Goal: Leave review/rating: Share an evaluation or opinion about a product, service, or content

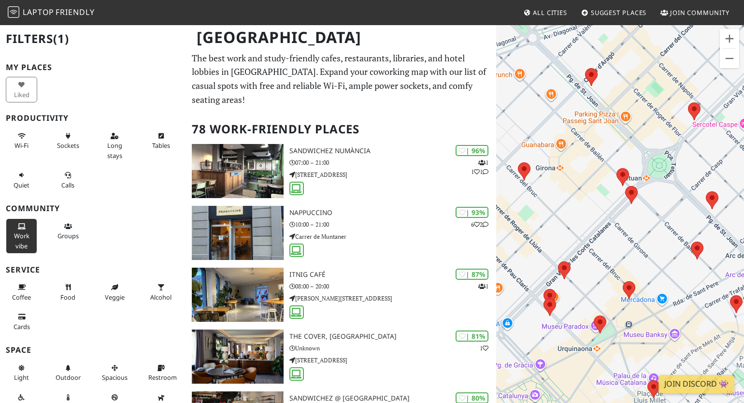
drag, startPoint x: 630, startPoint y: 254, endPoint x: 604, endPoint y: 218, distance: 45.3
click at [604, 218] on div at bounding box center [620, 225] width 248 height 403
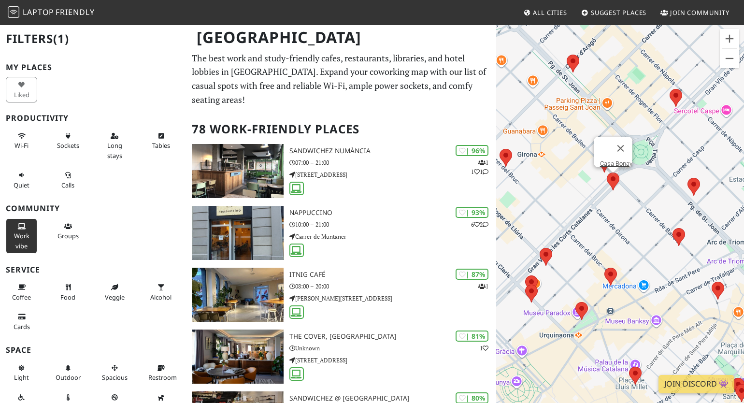
click at [606, 172] on area at bounding box center [606, 172] width 0 height 0
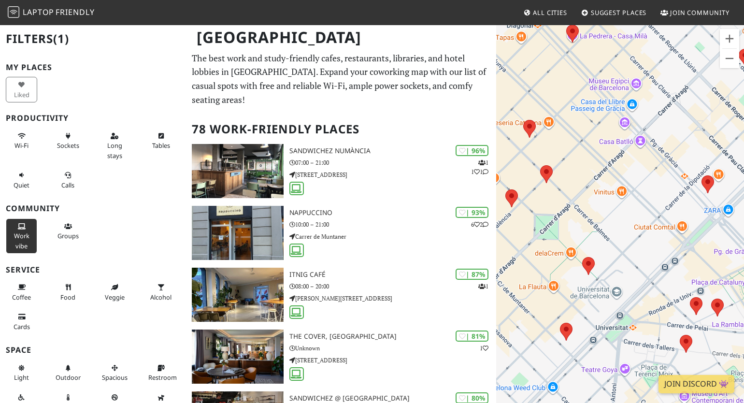
drag, startPoint x: 687, startPoint y: 304, endPoint x: 561, endPoint y: 247, distance: 138.3
click at [561, 247] on div "Casa Bonay" at bounding box center [620, 225] width 248 height 403
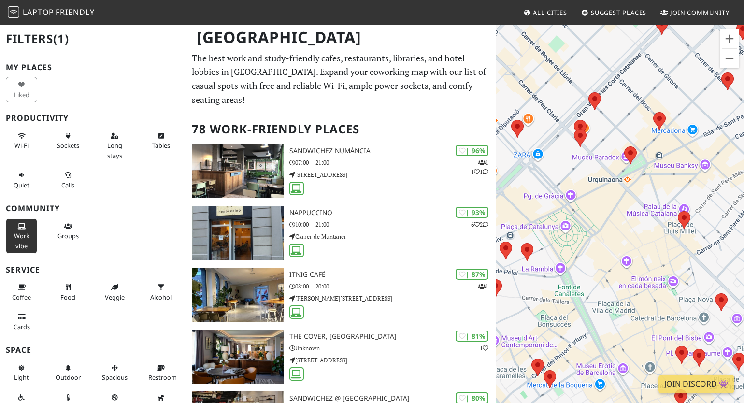
drag, startPoint x: 669, startPoint y: 201, endPoint x: 483, endPoint y: 141, distance: 195.5
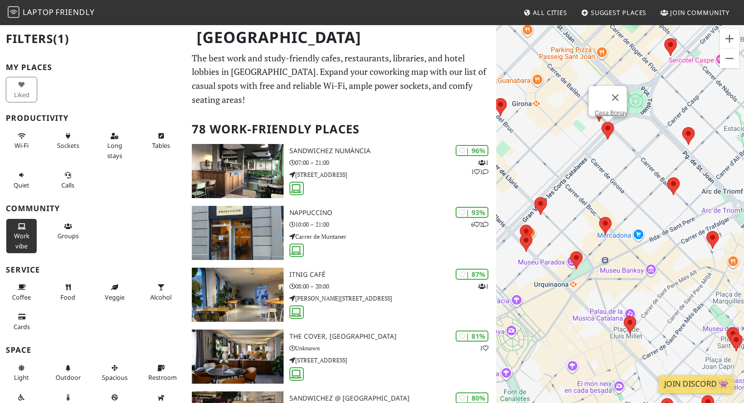
drag, startPoint x: 630, startPoint y: 84, endPoint x: 576, endPoint y: 189, distance: 118.6
click at [576, 189] on div "Casa Bonay" at bounding box center [620, 225] width 248 height 403
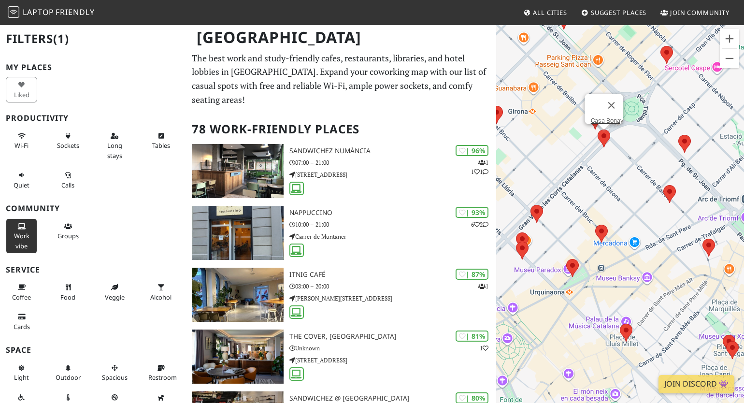
click at [609, 138] on img at bounding box center [603, 138] width 13 height 18
click at [608, 117] on link "Casa Bonay" at bounding box center [607, 120] width 32 height 7
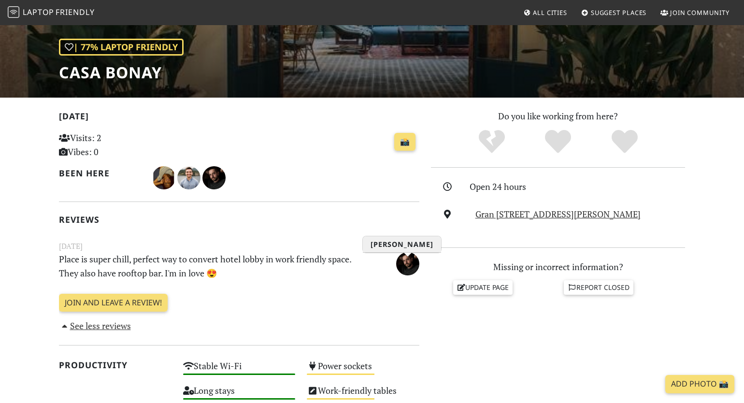
scroll to position [132, 0]
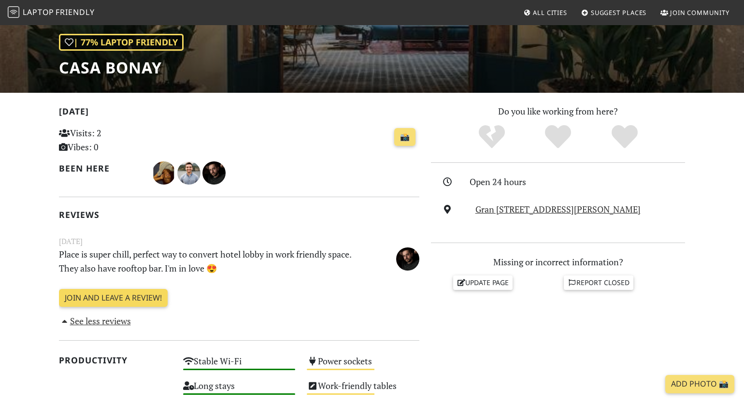
click at [138, 293] on link "Join and leave a review!" at bounding box center [113, 298] width 109 height 18
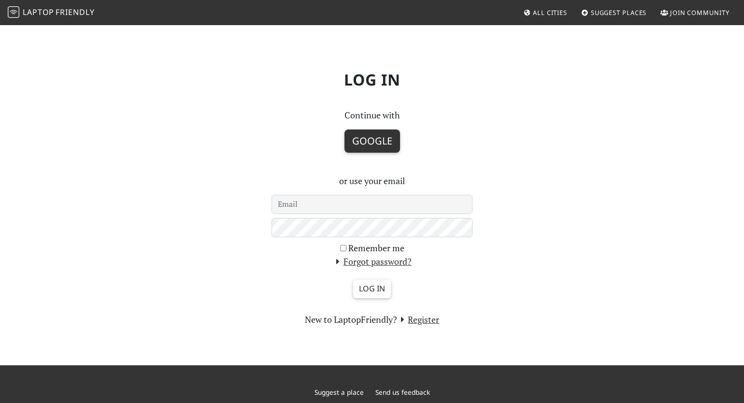
click at [369, 144] on button "Google" at bounding box center [372, 140] width 56 height 23
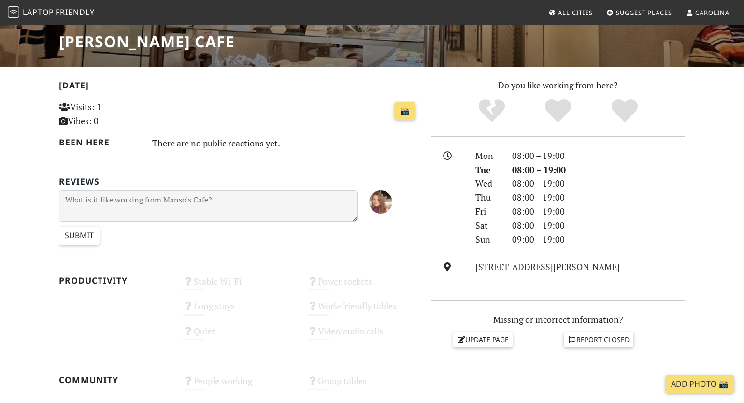
scroll to position [162, 0]
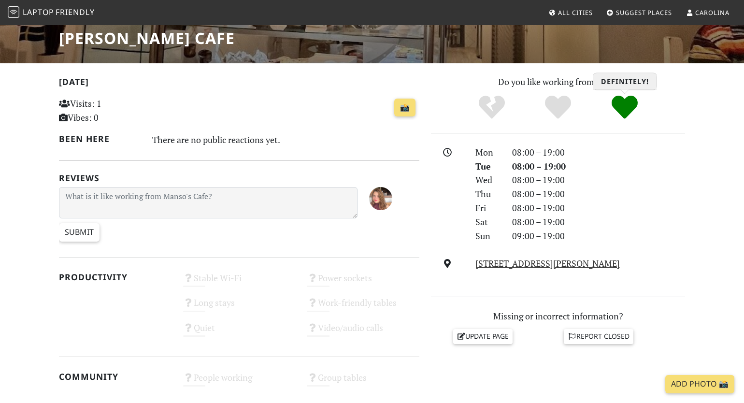
click at [622, 115] on icon "Definitely!" at bounding box center [624, 107] width 26 height 26
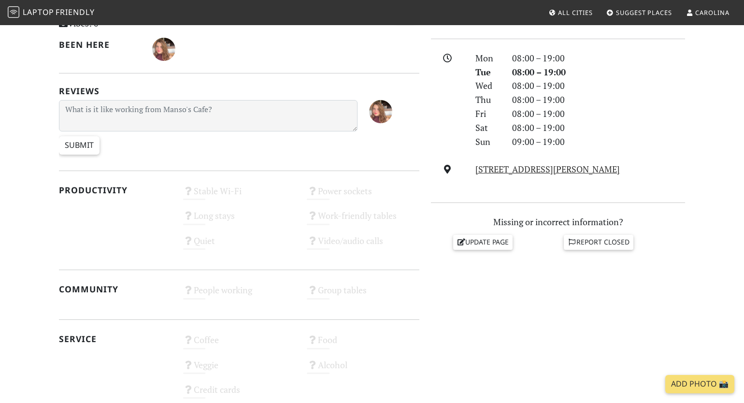
scroll to position [262, 0]
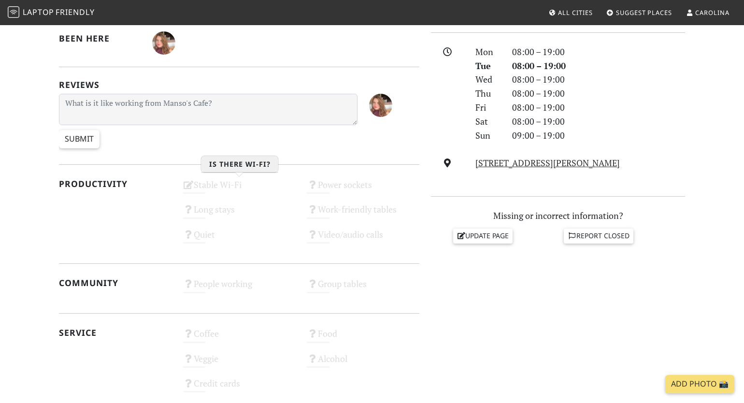
click at [229, 188] on div "Stable Wi-Fi Unknown" at bounding box center [239, 189] width 124 height 25
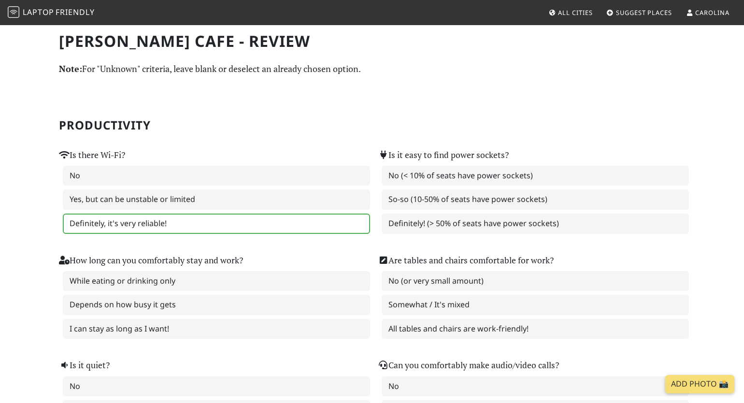
click at [105, 221] on label "Definitely, it's very reliable!" at bounding box center [216, 223] width 307 height 20
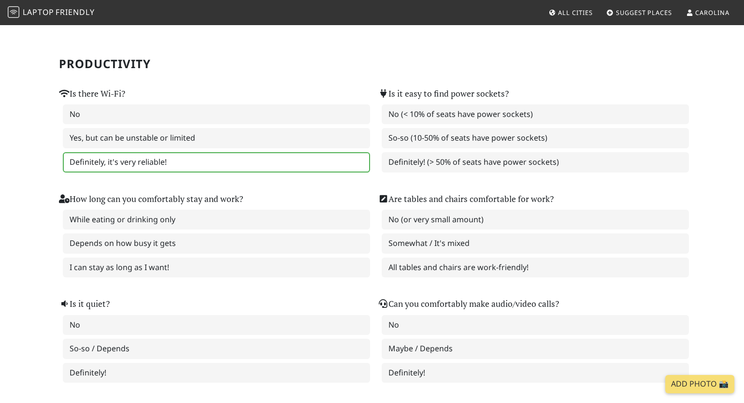
scroll to position [65, 0]
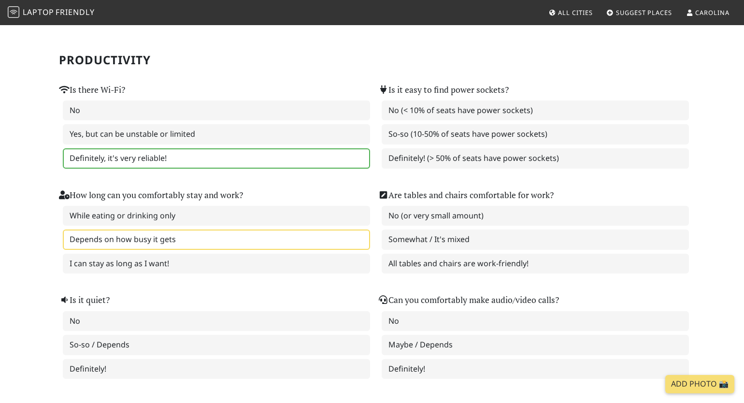
click at [144, 243] on label "Depends on how busy it gets" at bounding box center [216, 239] width 307 height 20
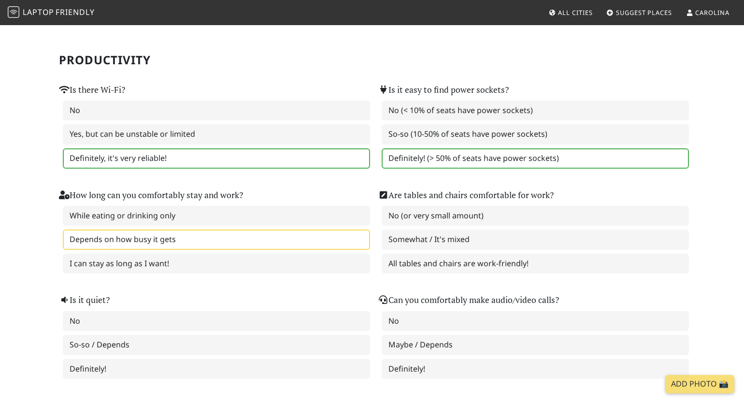
click at [479, 162] on label "Definitely! (> 50% of seats have power sockets)" at bounding box center [534, 158] width 307 height 20
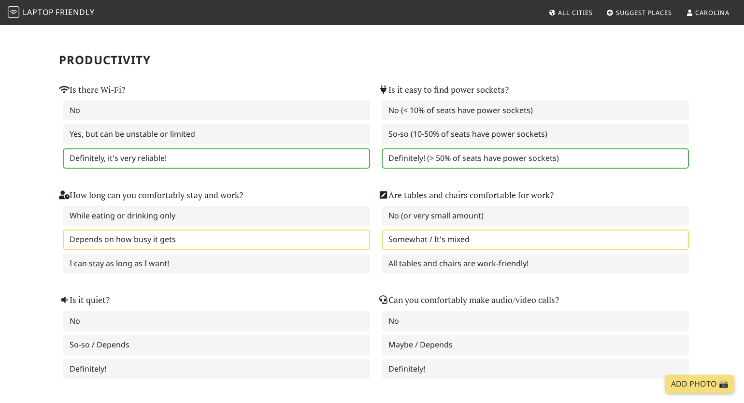
click at [438, 239] on label "Somewhat / It's mixed" at bounding box center [534, 239] width 307 height 20
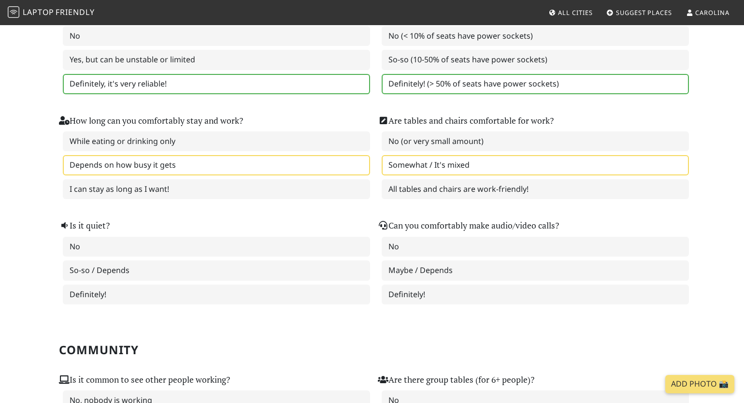
scroll to position [140, 0]
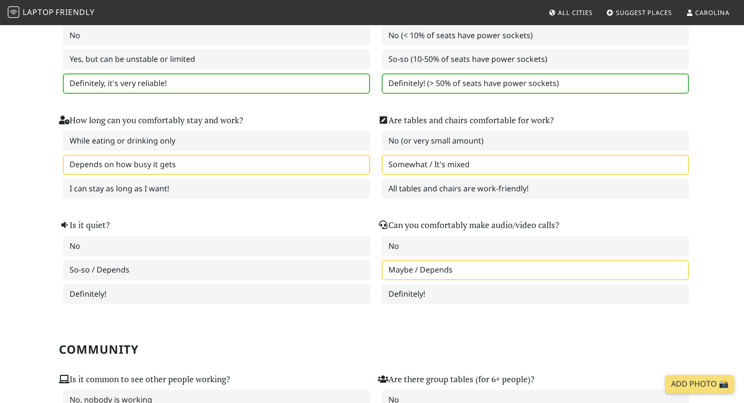
click at [420, 267] on label "Maybe / Depends" at bounding box center [534, 270] width 307 height 20
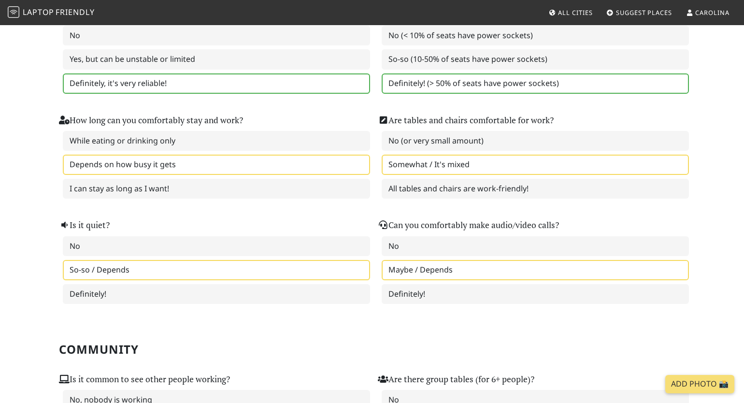
click at [266, 260] on label "So-so / Depends" at bounding box center [216, 270] width 307 height 20
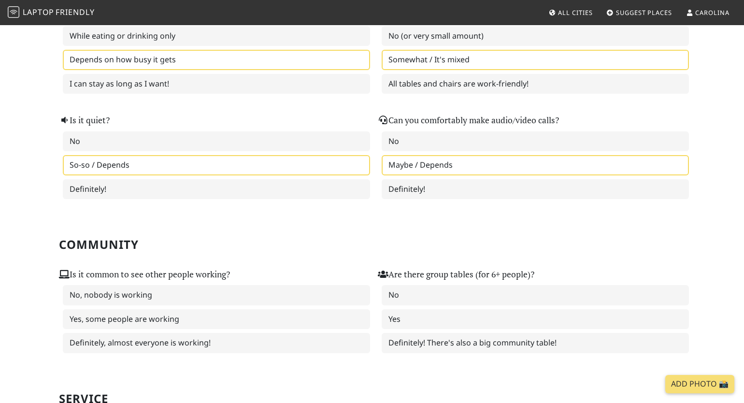
scroll to position [246, 0]
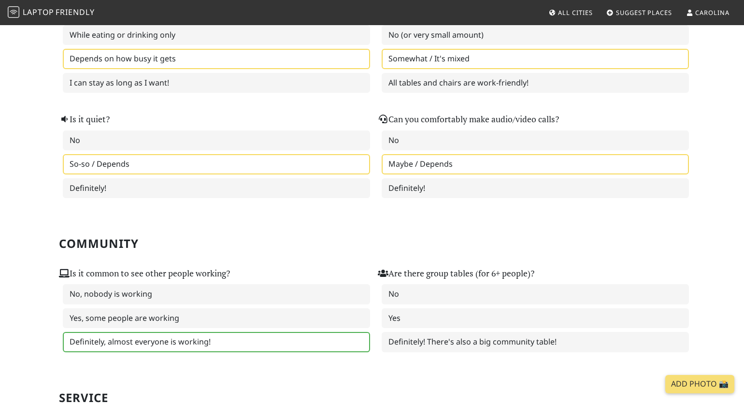
click at [138, 343] on label "Definitely, almost everyone is working!" at bounding box center [216, 342] width 307 height 20
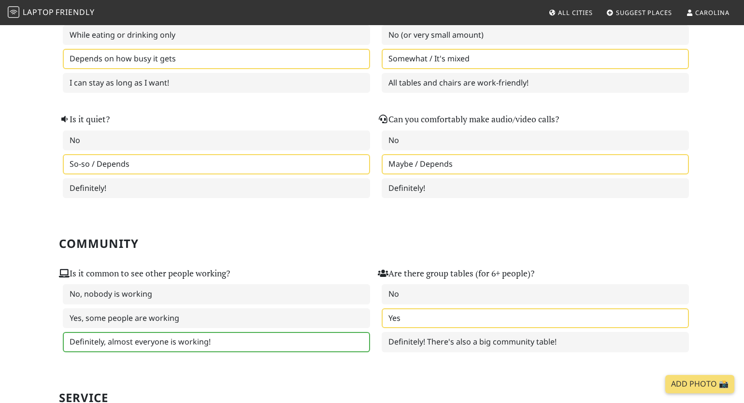
click at [444, 318] on label "Yes" at bounding box center [534, 318] width 307 height 20
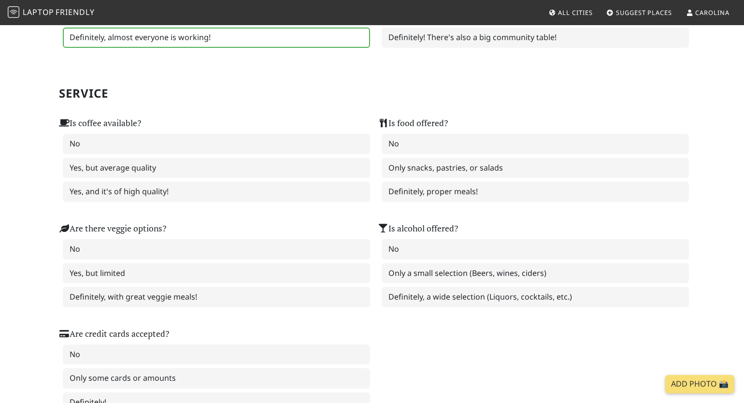
scroll to position [564, 0]
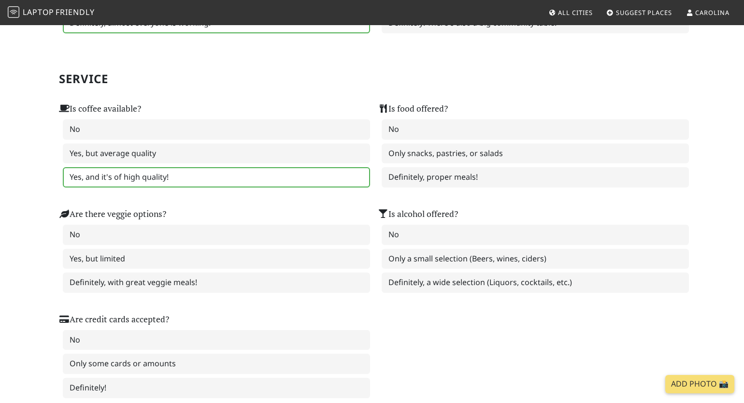
click at [277, 176] on label "Yes, and it's of high quality!" at bounding box center [216, 177] width 307 height 20
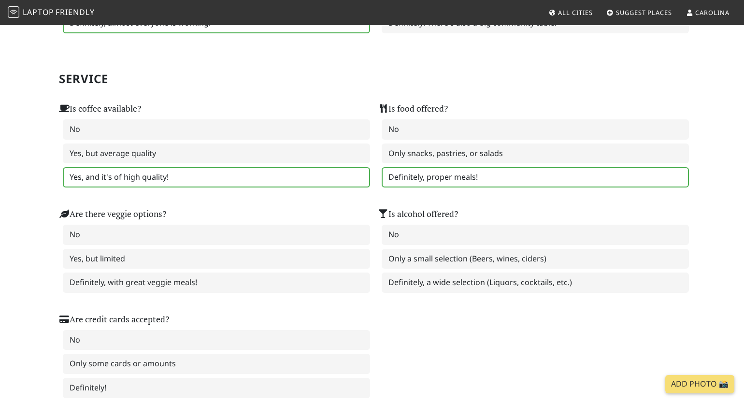
click at [417, 177] on label "Definitely, proper meals!" at bounding box center [534, 177] width 307 height 20
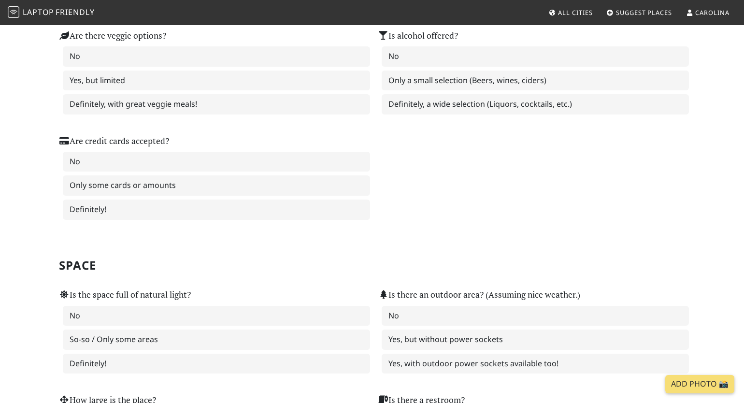
scroll to position [743, 0]
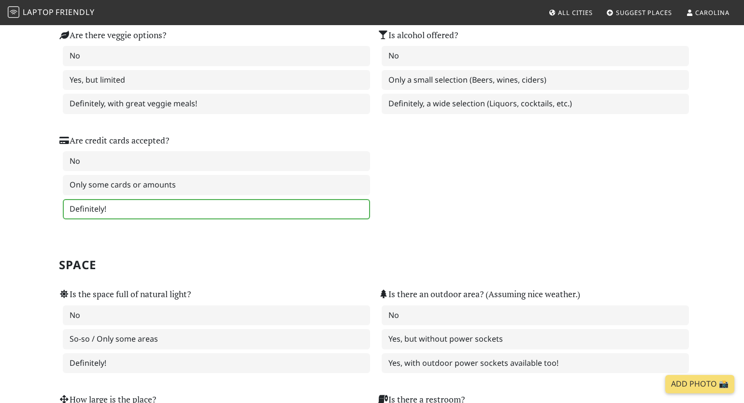
click at [214, 207] on label "Definitely!" at bounding box center [216, 209] width 307 height 20
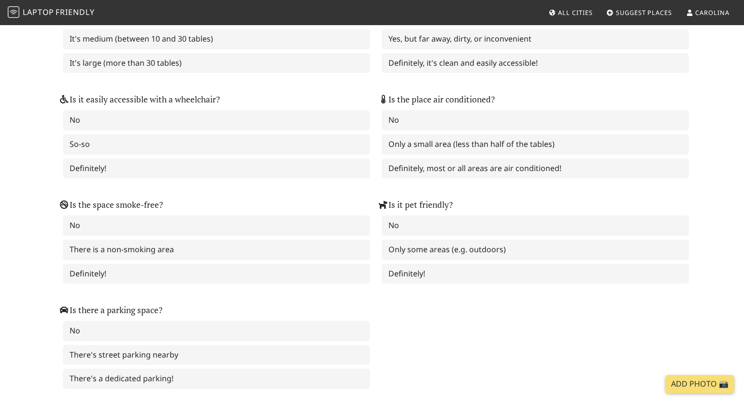
scroll to position [1169, 0]
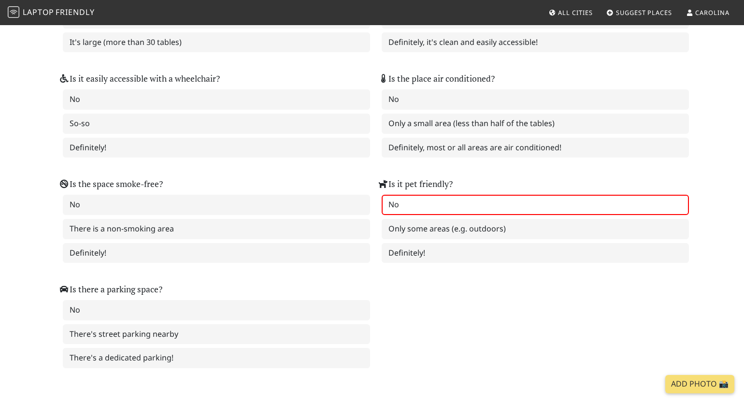
click at [468, 204] on label "No" at bounding box center [534, 205] width 307 height 20
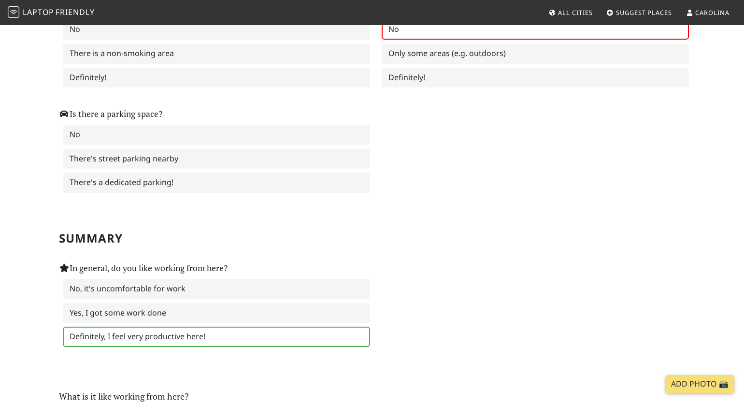
scroll to position [1550, 0]
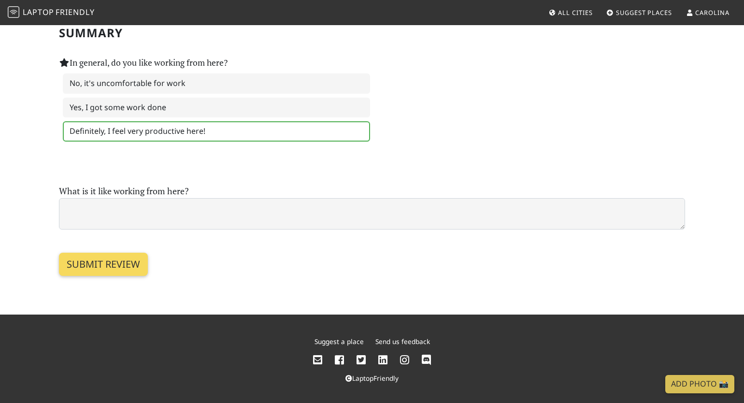
click at [80, 262] on input "Submit review" at bounding box center [103, 264] width 89 height 23
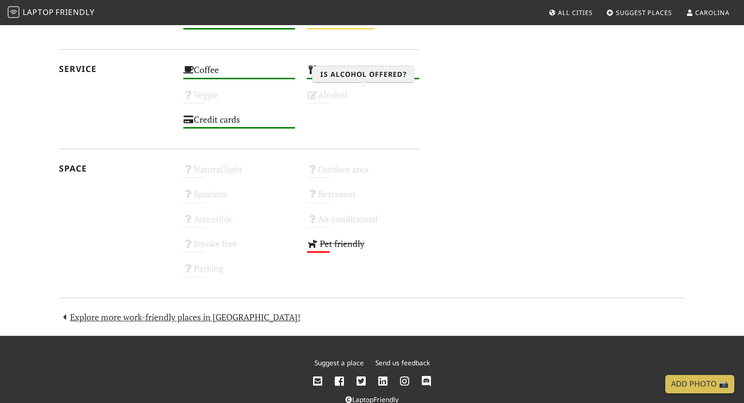
scroll to position [542, 0]
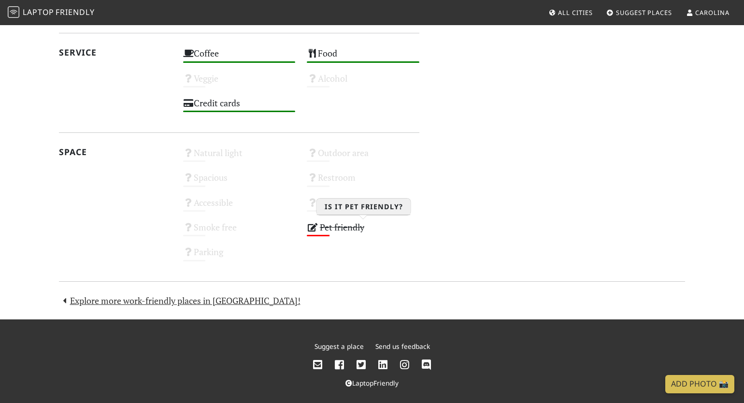
click at [347, 227] on s "Pet friendly" at bounding box center [342, 227] width 44 height 12
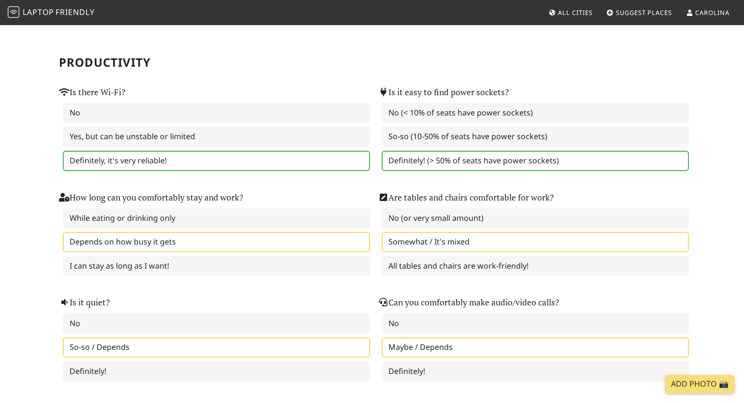
scroll to position [66, 0]
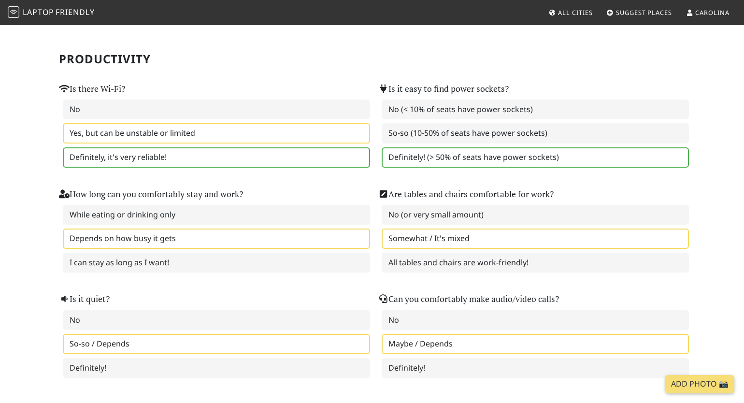
click at [273, 128] on label "Yes, but can be unstable or limited" at bounding box center [216, 133] width 307 height 20
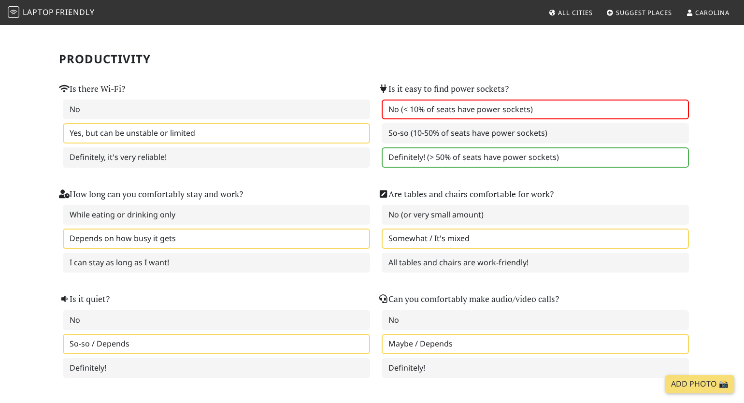
click at [424, 111] on label "No (< 10% of seats have power sockets)" at bounding box center [534, 109] width 307 height 20
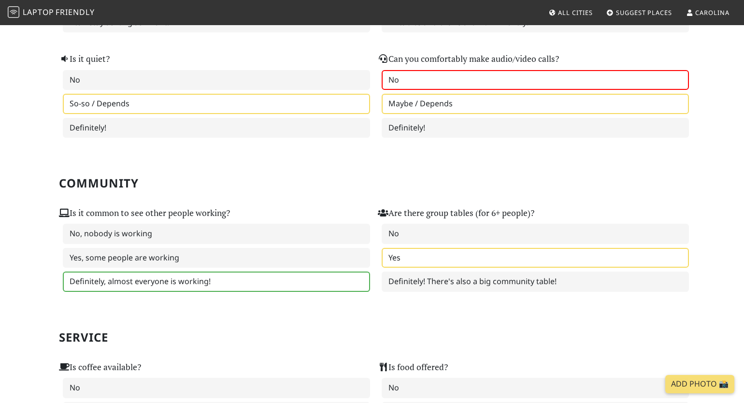
scroll to position [322, 0]
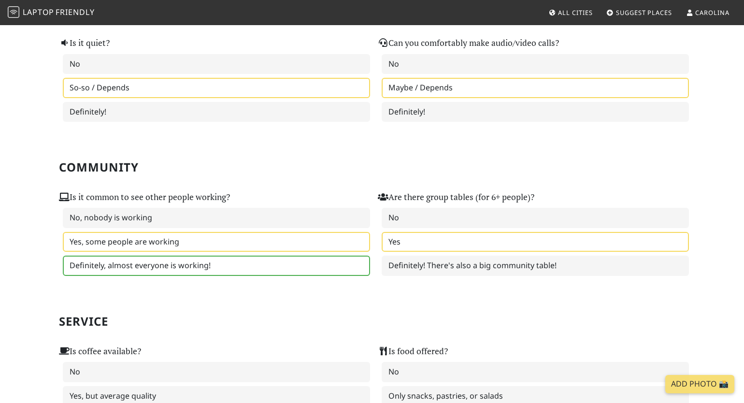
click at [324, 234] on label "Yes, some people are working" at bounding box center [216, 242] width 307 height 20
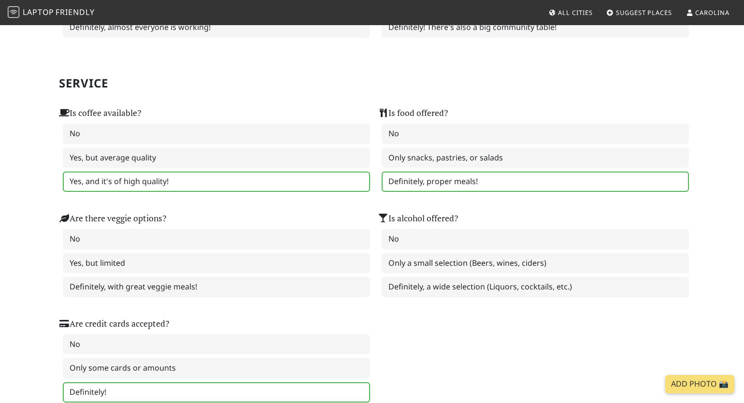
scroll to position [561, 0]
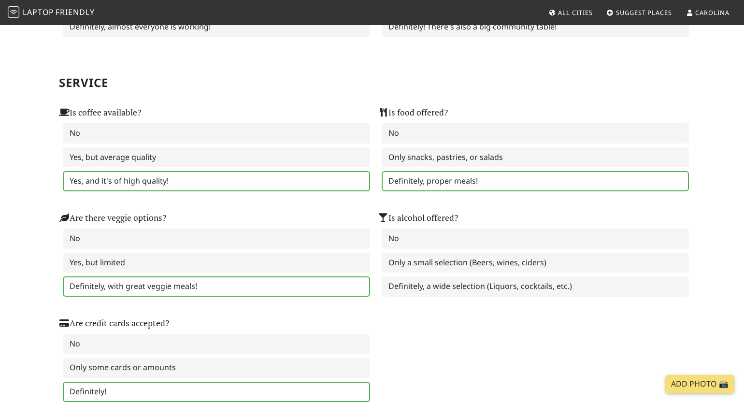
click at [239, 280] on label "Definitely, with great veggie meals!" at bounding box center [216, 286] width 307 height 20
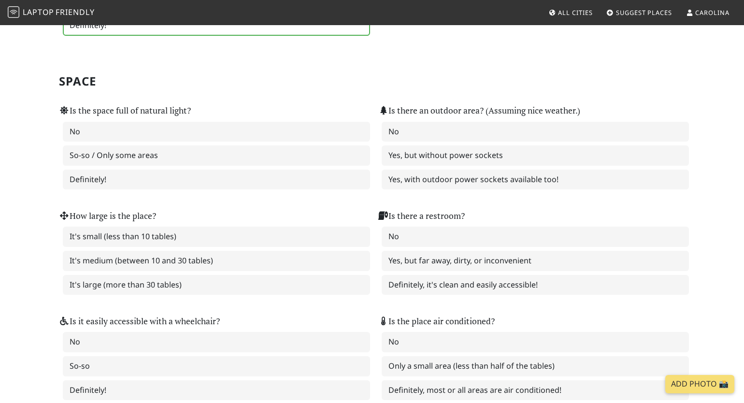
scroll to position [938, 0]
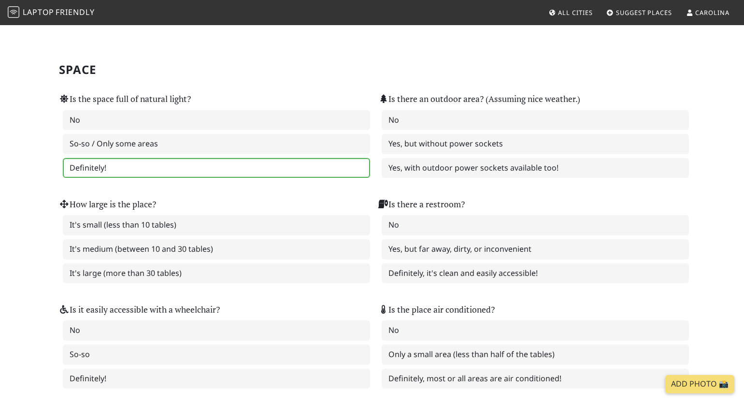
click at [283, 163] on label "Definitely!" at bounding box center [216, 168] width 307 height 20
click at [444, 145] on label "Yes, but without power sockets" at bounding box center [534, 144] width 307 height 20
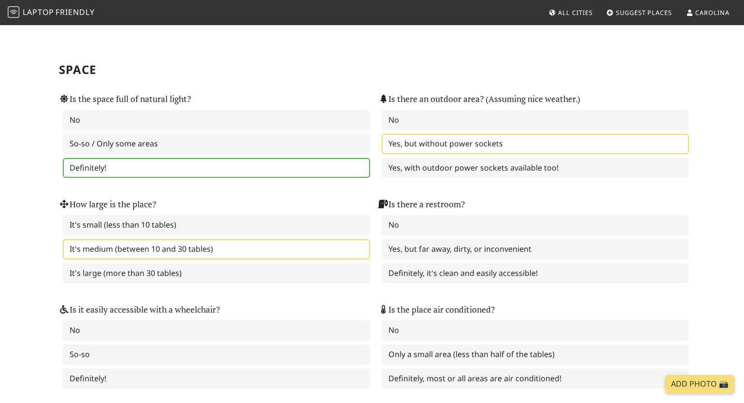
click at [263, 253] on label "It's medium (between 10 and 30 tables)" at bounding box center [216, 249] width 307 height 20
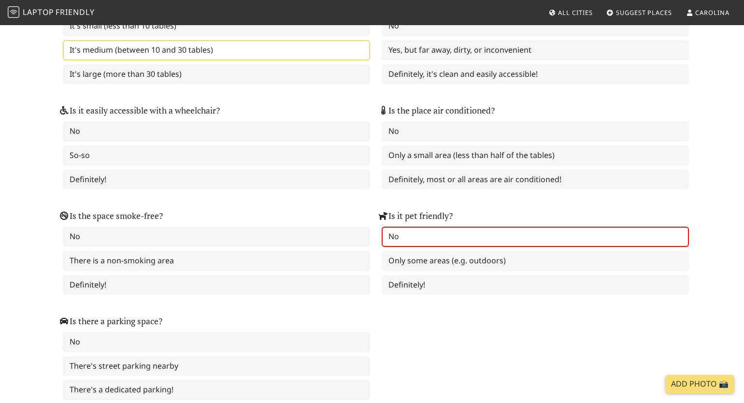
scroll to position [1138, 0]
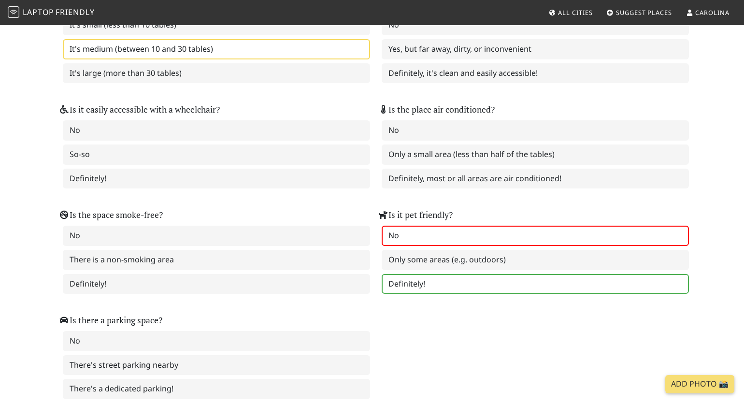
click at [481, 284] on label "Definitely!" at bounding box center [534, 284] width 307 height 20
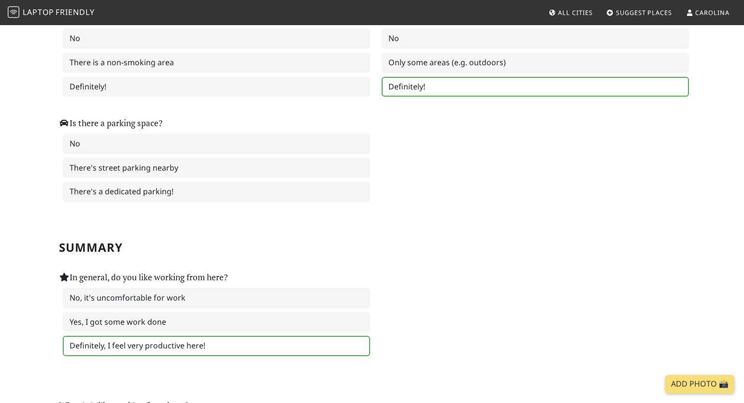
scroll to position [1550, 0]
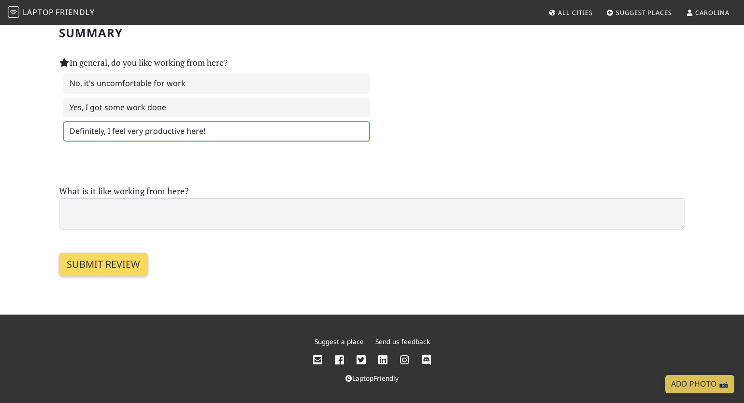
click at [107, 267] on input "Submit review" at bounding box center [103, 264] width 89 height 23
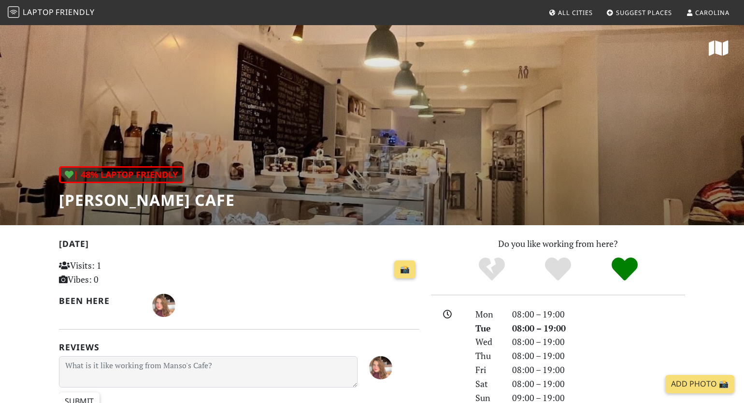
click at [36, 16] on span "Laptop" at bounding box center [38, 12] width 31 height 11
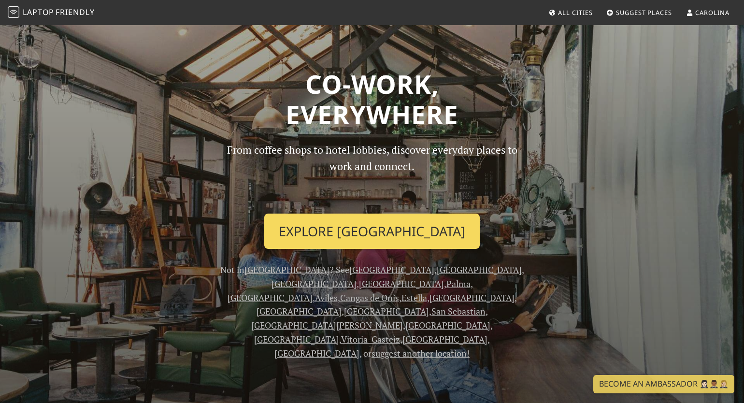
click at [373, 228] on link "Explore [GEOGRAPHIC_DATA]" at bounding box center [371, 231] width 215 height 36
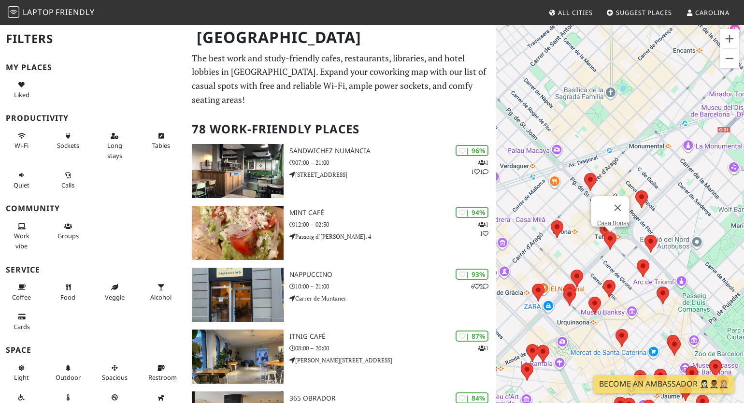
click at [604, 232] on area at bounding box center [604, 232] width 0 height 0
click at [609, 219] on link "Casa Bonay" at bounding box center [613, 222] width 32 height 7
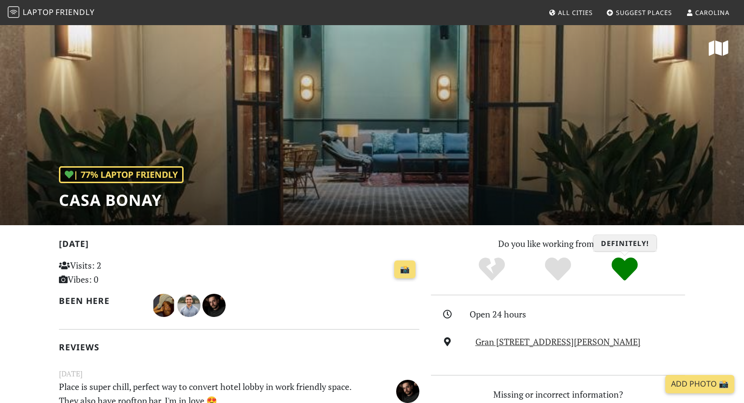
click at [629, 264] on icon "Definitely!" at bounding box center [624, 269] width 26 height 26
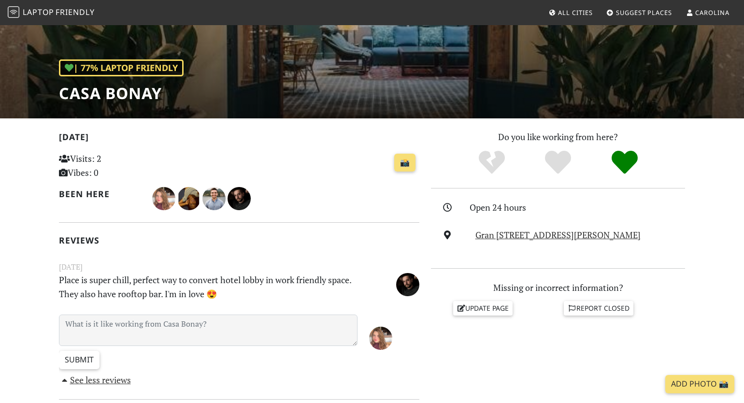
scroll to position [70, 0]
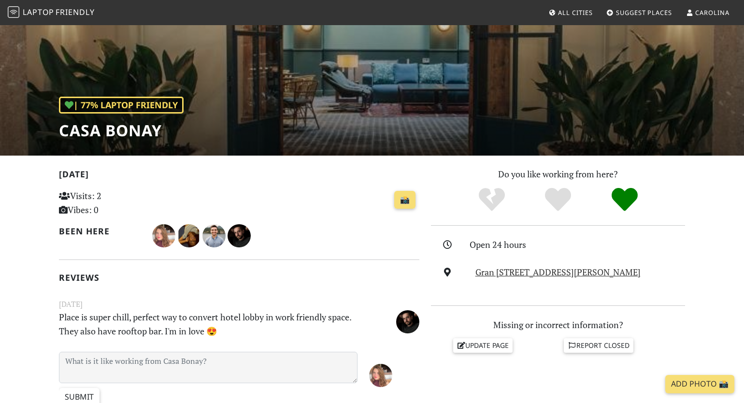
click at [706, 20] on link "Carolina" at bounding box center [707, 12] width 51 height 17
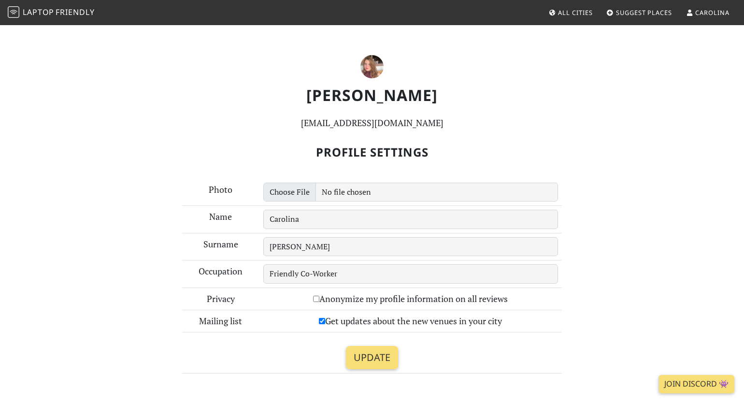
click at [58, 7] on link "Laptop Friendly" at bounding box center [51, 12] width 87 height 17
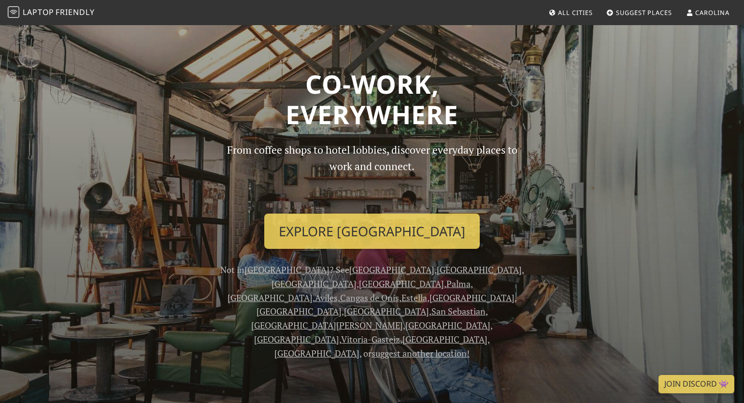
click at [341, 305] on link "[GEOGRAPHIC_DATA]" at bounding box center [298, 311] width 85 height 12
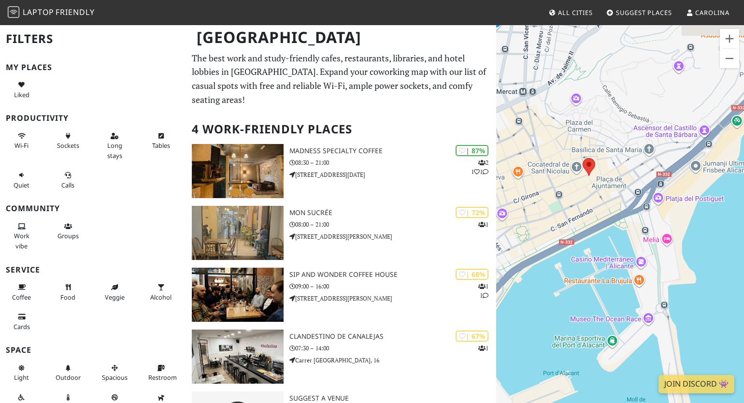
drag, startPoint x: 636, startPoint y: 196, endPoint x: 551, endPoint y: 178, distance: 86.8
click at [551, 179] on div at bounding box center [620, 225] width 248 height 403
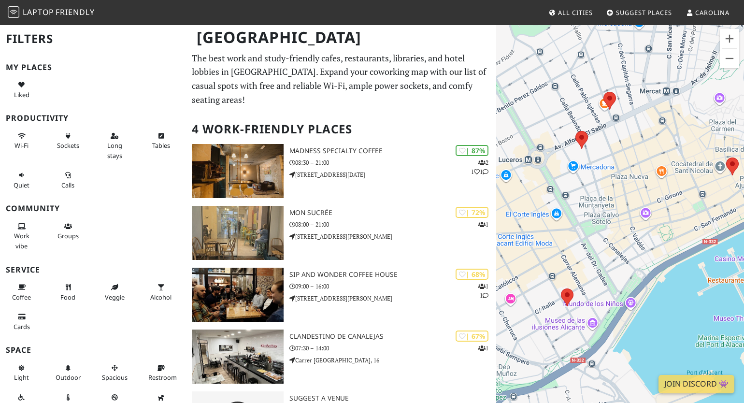
click at [566, 4] on link "All Cities" at bounding box center [571, 12] width 52 height 17
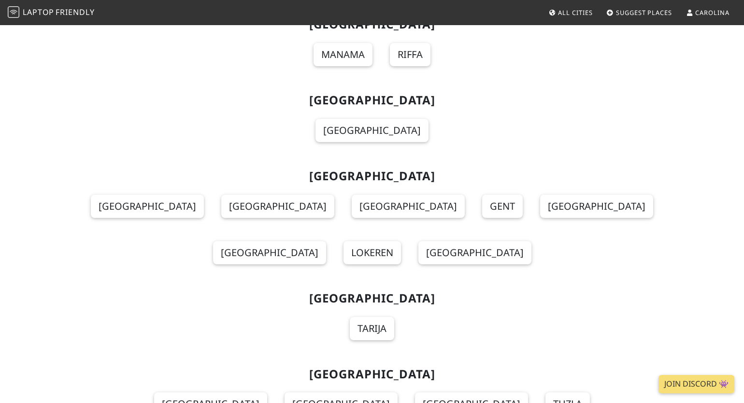
scroll to position [7781, 0]
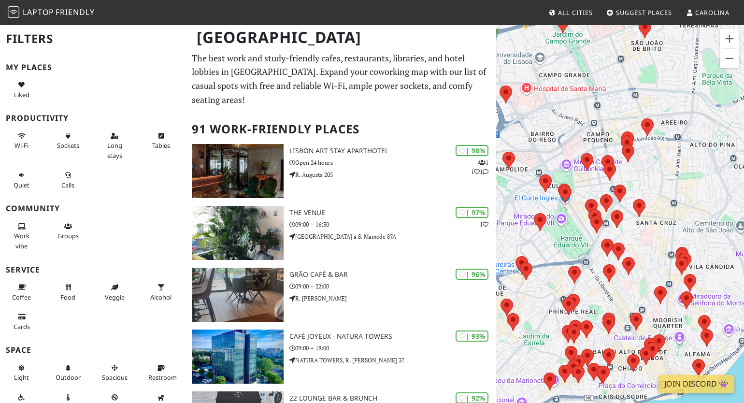
drag, startPoint x: 638, startPoint y: 209, endPoint x: 643, endPoint y: 194, distance: 16.3
click at [633, 199] on area at bounding box center [633, 199] width 0 height 0
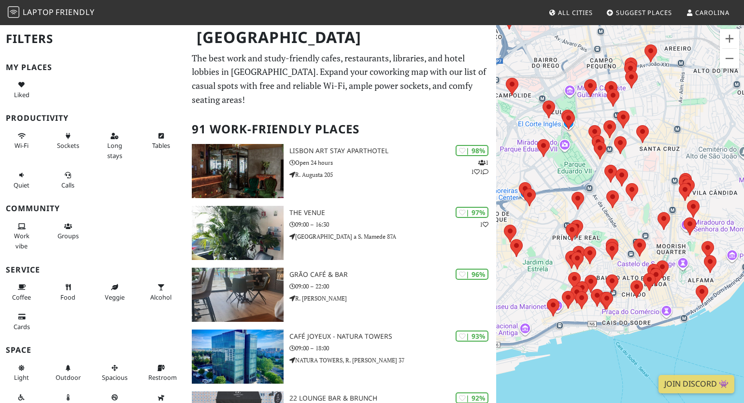
drag, startPoint x: 644, startPoint y: 235, endPoint x: 644, endPoint y: 169, distance: 66.6
click at [644, 169] on div at bounding box center [620, 225] width 248 height 403
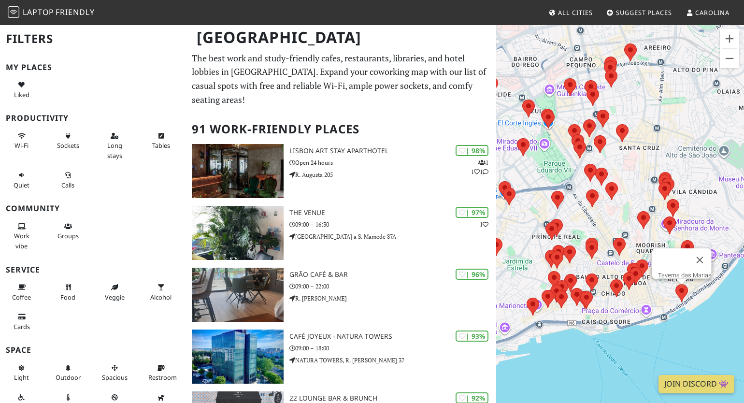
click at [697, 292] on div "Taverna das Marias" at bounding box center [620, 225] width 248 height 403
